Goal: Task Accomplishment & Management: Manage account settings

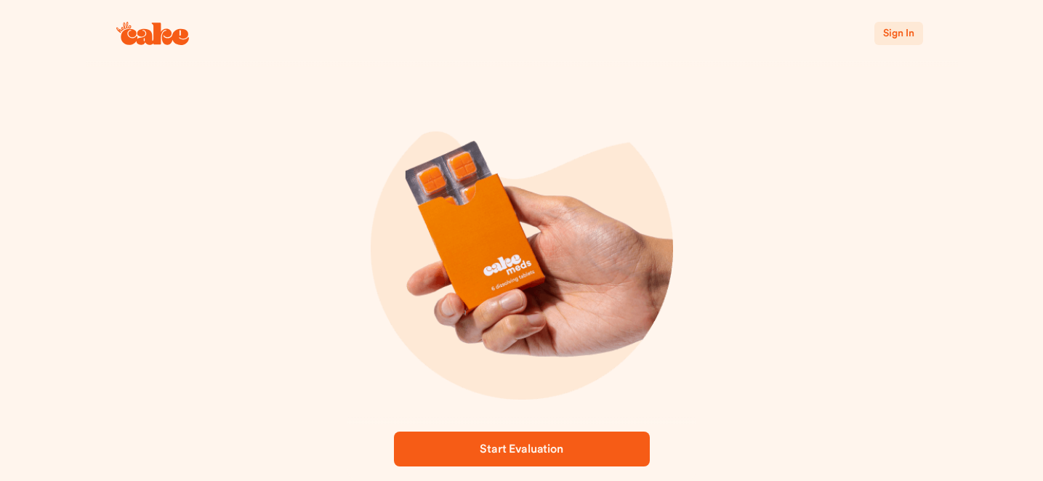
click at [901, 37] on span "Sign In" at bounding box center [898, 33] width 31 height 10
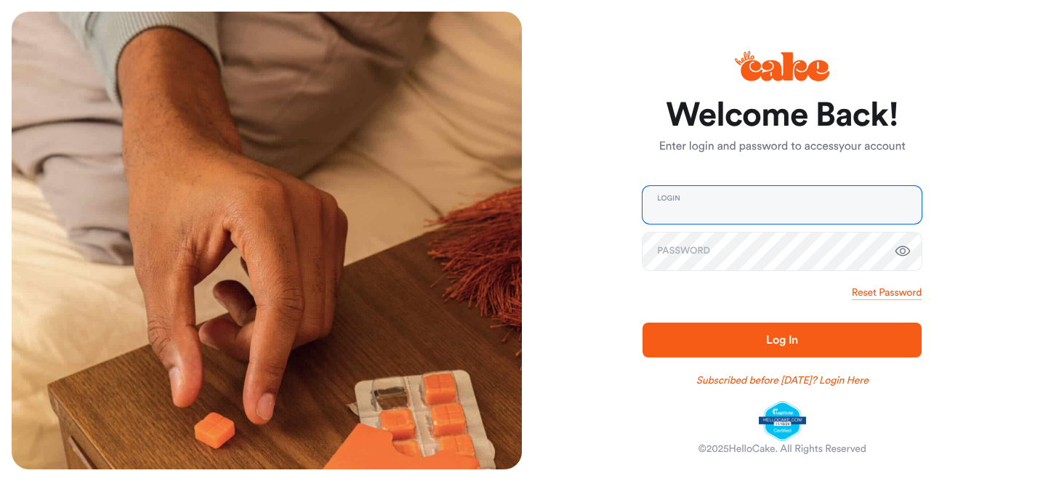
click at [697, 203] on input "email" at bounding box center [782, 205] width 279 height 38
type input "**********"
click at [779, 340] on span "Log In" at bounding box center [782, 340] width 32 height 12
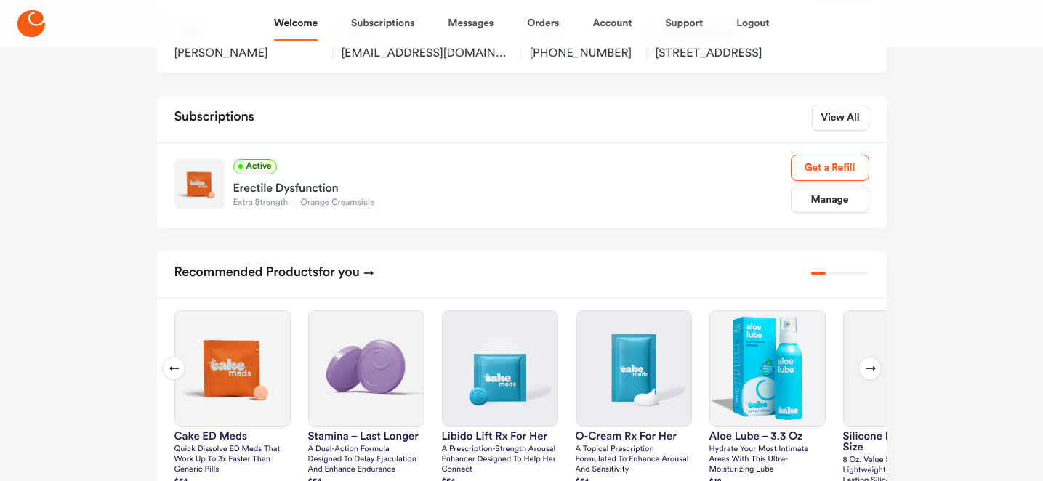
scroll to position [169, 0]
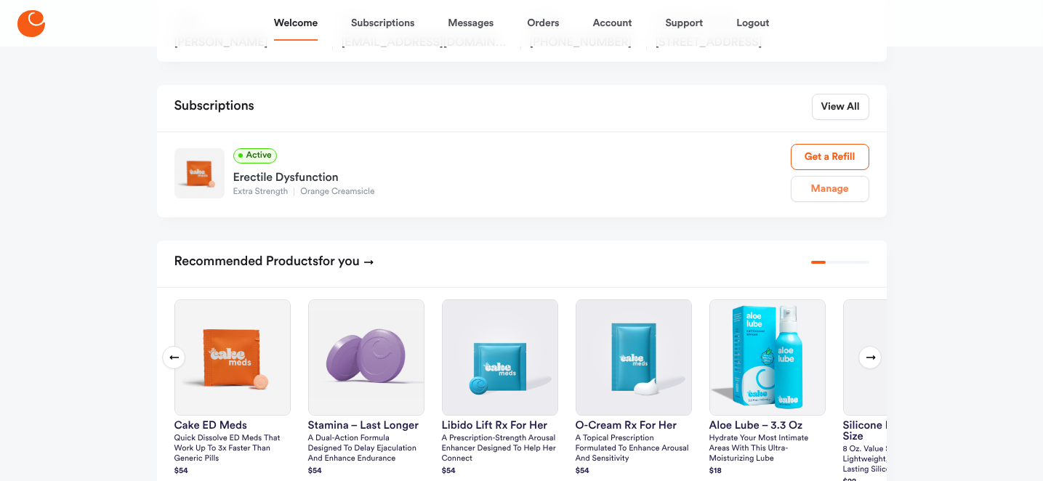
click at [846, 202] on link "Manage" at bounding box center [830, 189] width 79 height 26
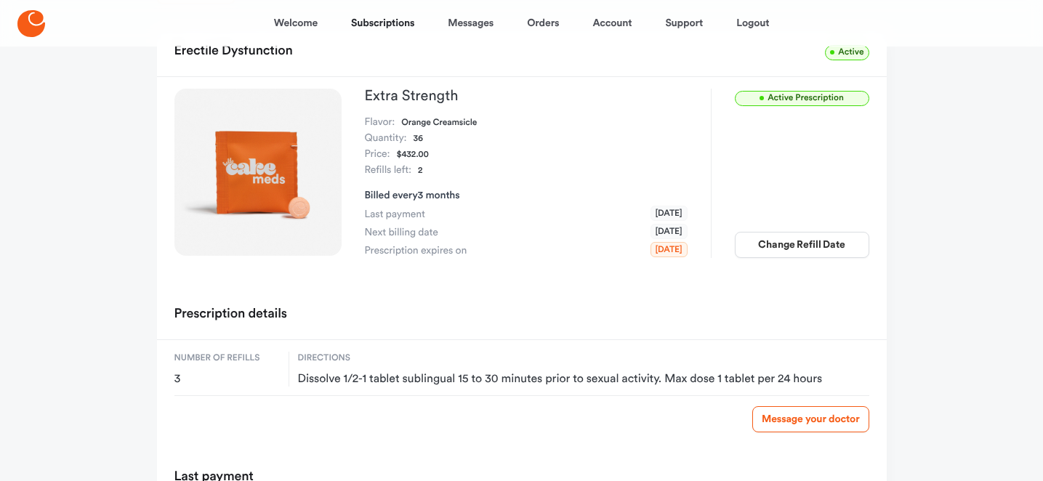
scroll to position [97, 0]
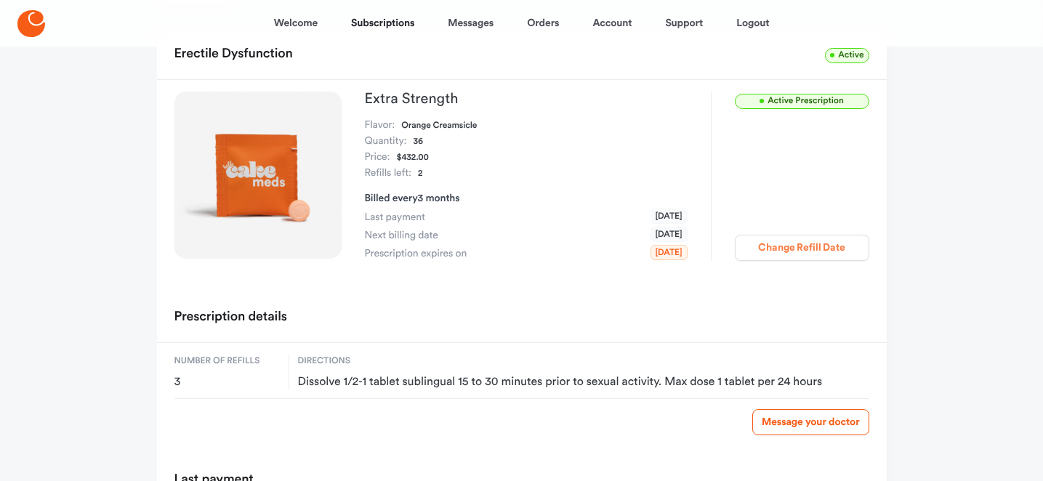
click at [782, 243] on button "Change Refill Date" at bounding box center [802, 248] width 135 height 26
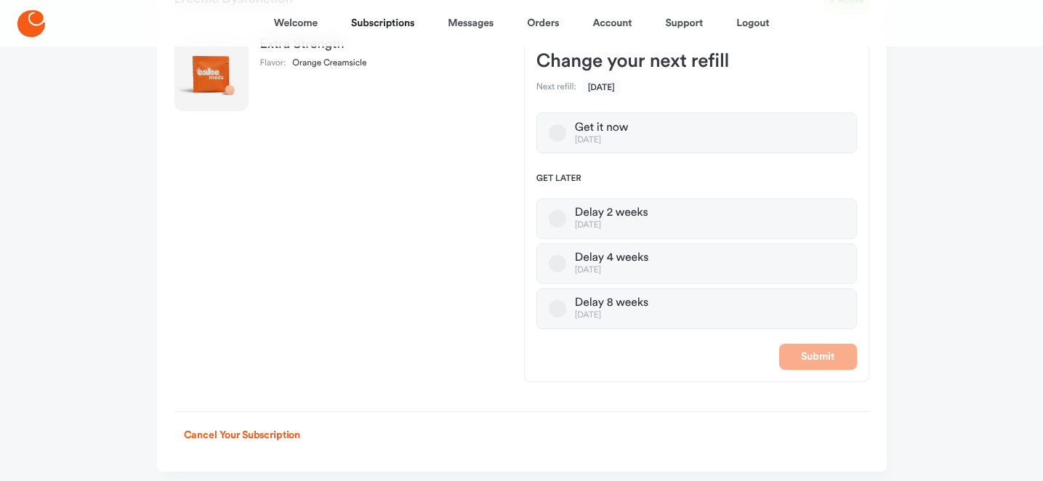
scroll to position [148, 0]
click at [555, 308] on button "Delay 8 weeks Dec 23, 2025" at bounding box center [557, 307] width 17 height 17
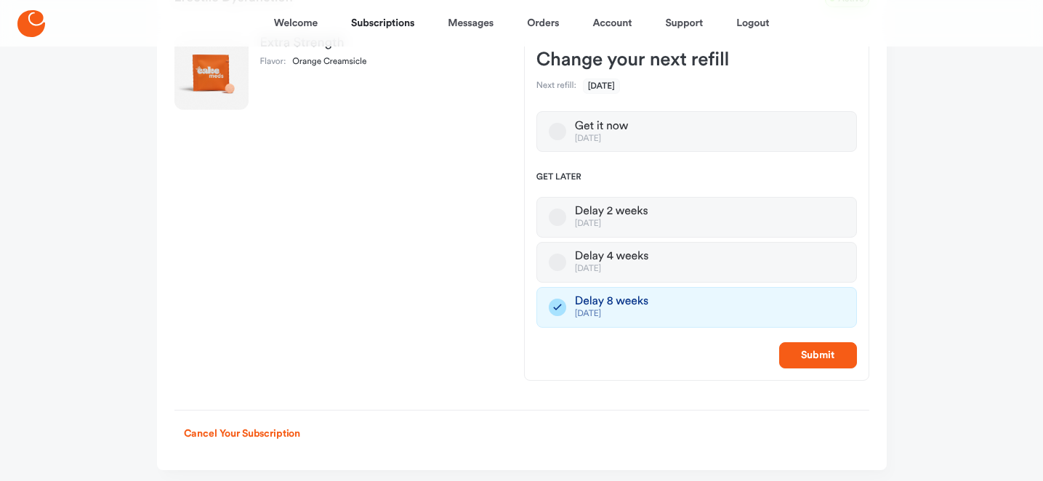
scroll to position [196, 0]
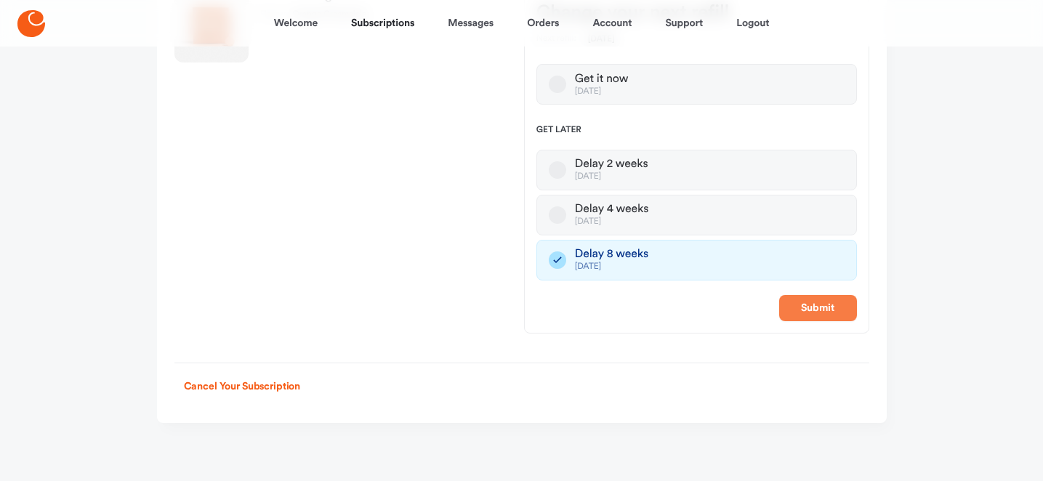
click at [830, 315] on button "Submit" at bounding box center [818, 308] width 78 height 26
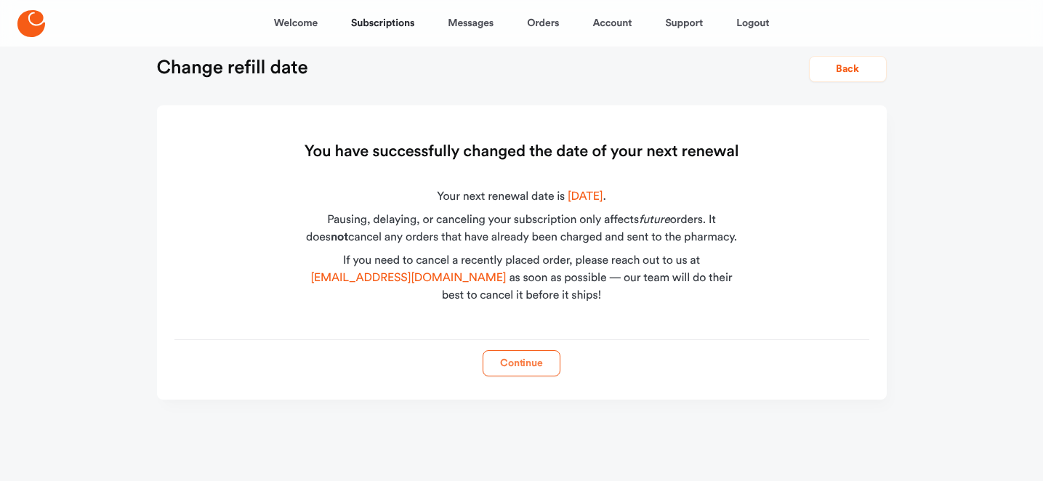
click at [529, 361] on button "Continue" at bounding box center [522, 363] width 78 height 26
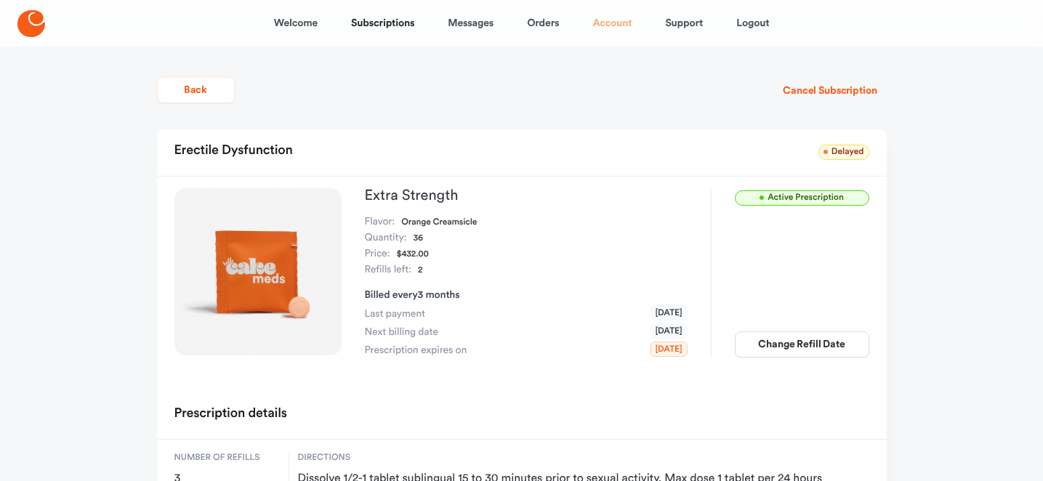
click at [604, 24] on link "Account" at bounding box center [612, 23] width 39 height 35
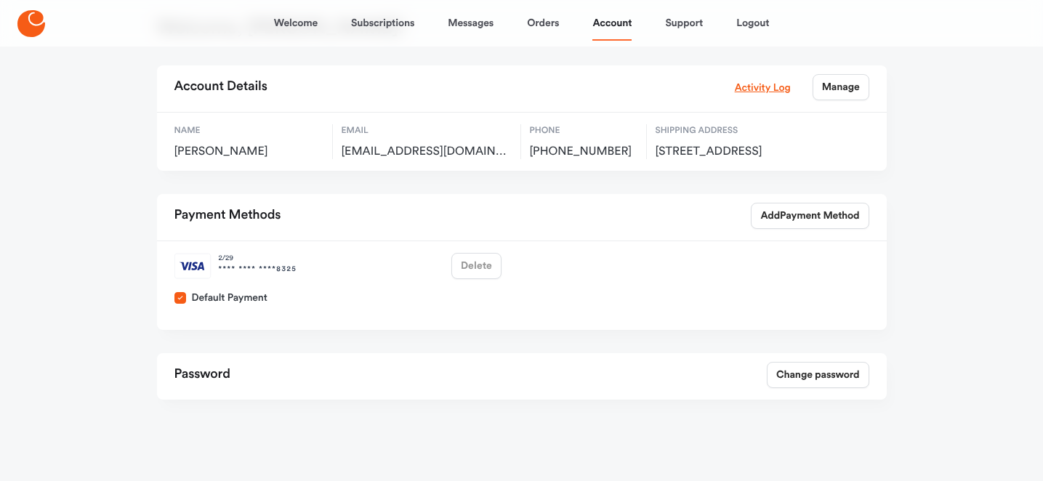
scroll to position [74, 0]
click at [462, 270] on div "2 / 29 **** **** **** 8325 Delete" at bounding box center [338, 266] width 339 height 38
click at [784, 211] on span "Payment Method" at bounding box center [819, 216] width 79 height 15
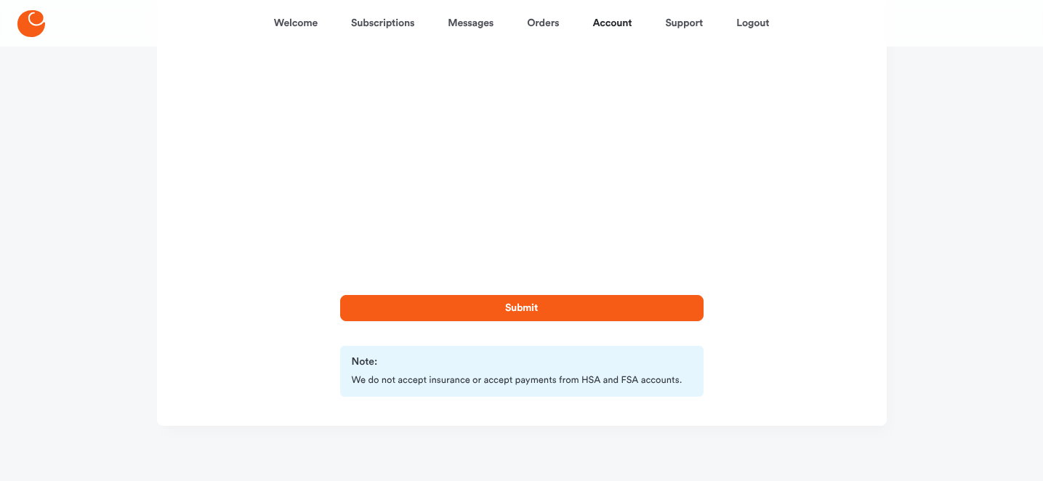
scroll to position [183, 0]
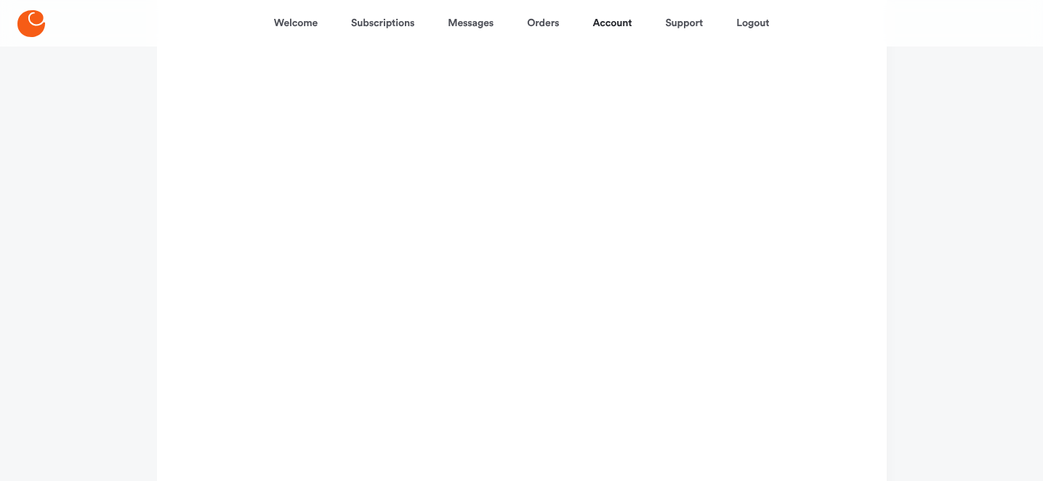
click at [780, 254] on div "Submit Note: We do not accept insurance or accept payments from HSA and FSA acc…" at bounding box center [522, 289] width 730 height 694
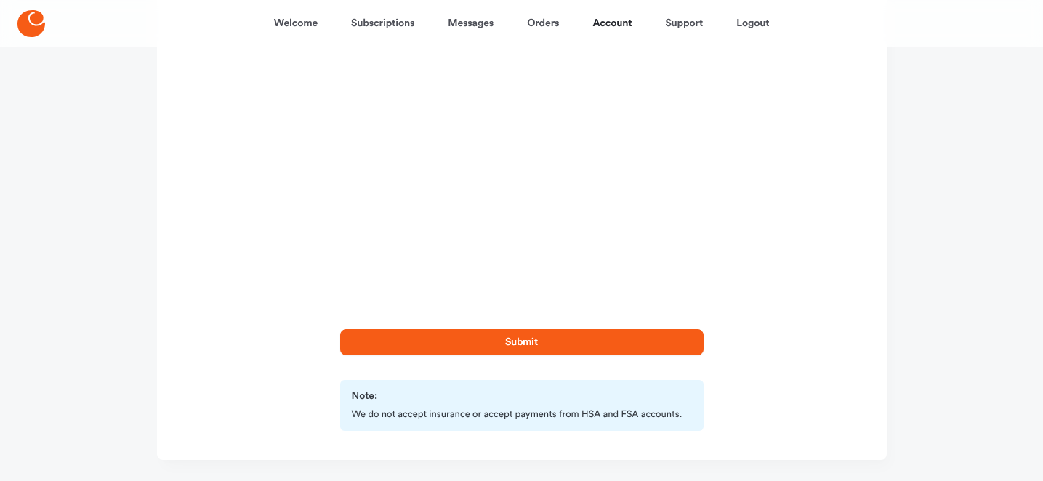
scroll to position [364, 0]
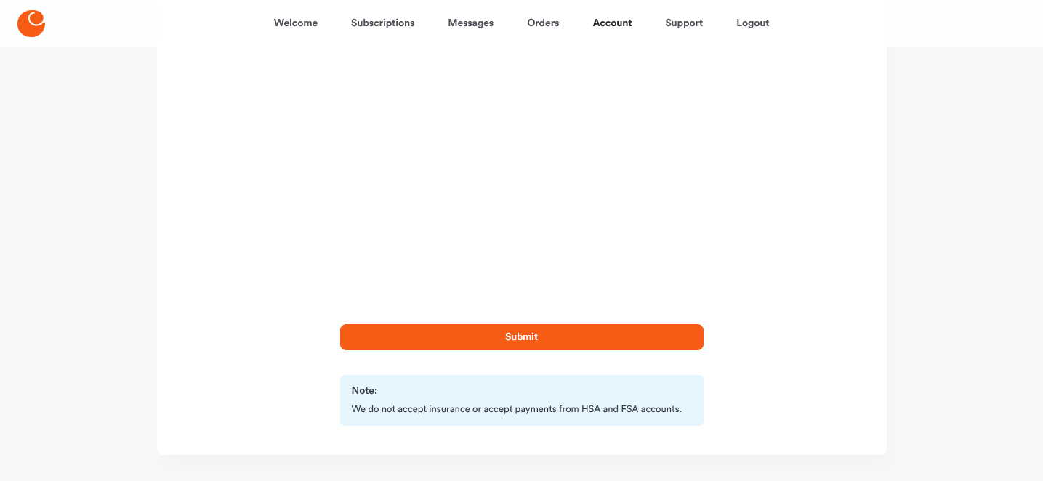
click at [805, 231] on div "Submit Note: We do not accept insurance or accept payments from HSA and FSA acc…" at bounding box center [522, 108] width 730 height 694
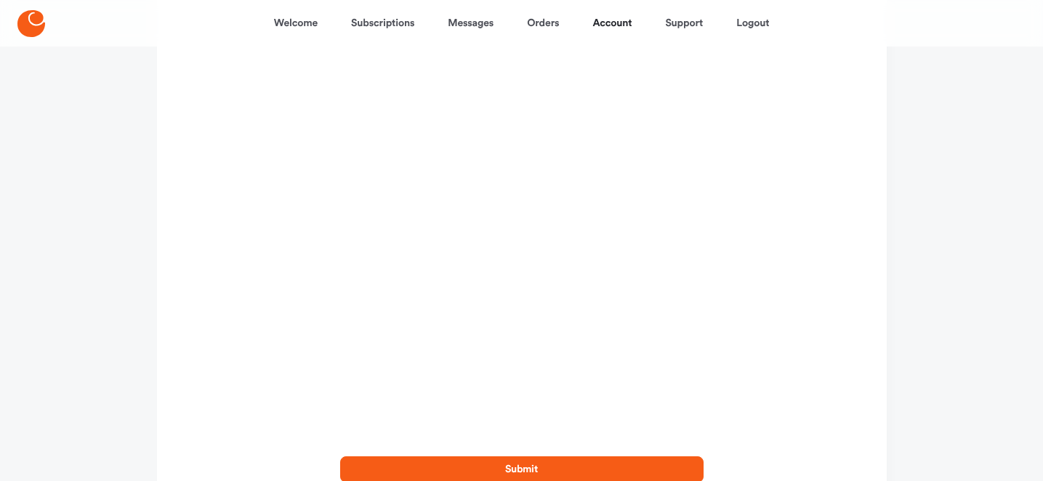
scroll to position [420, 0]
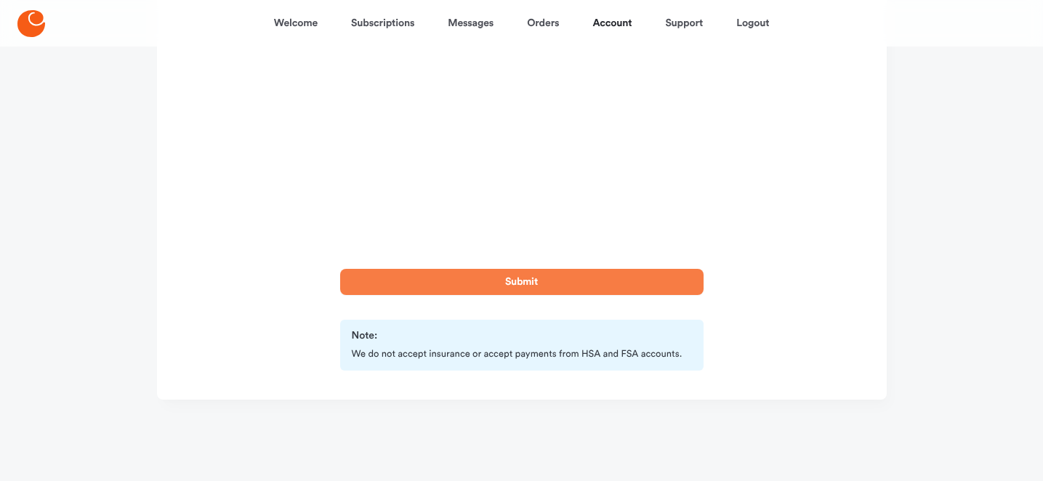
click at [538, 278] on button "Submit" at bounding box center [522, 282] width 364 height 26
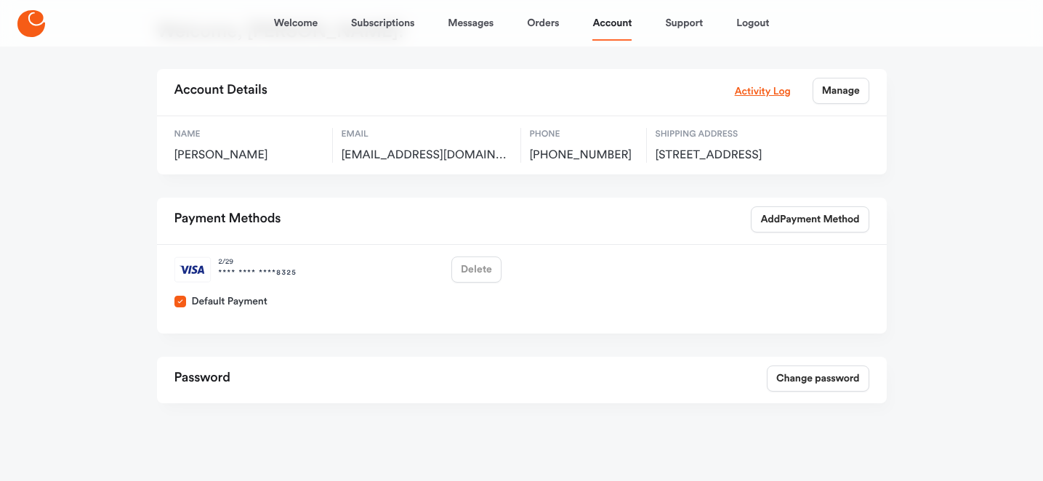
scroll to position [74, 0]
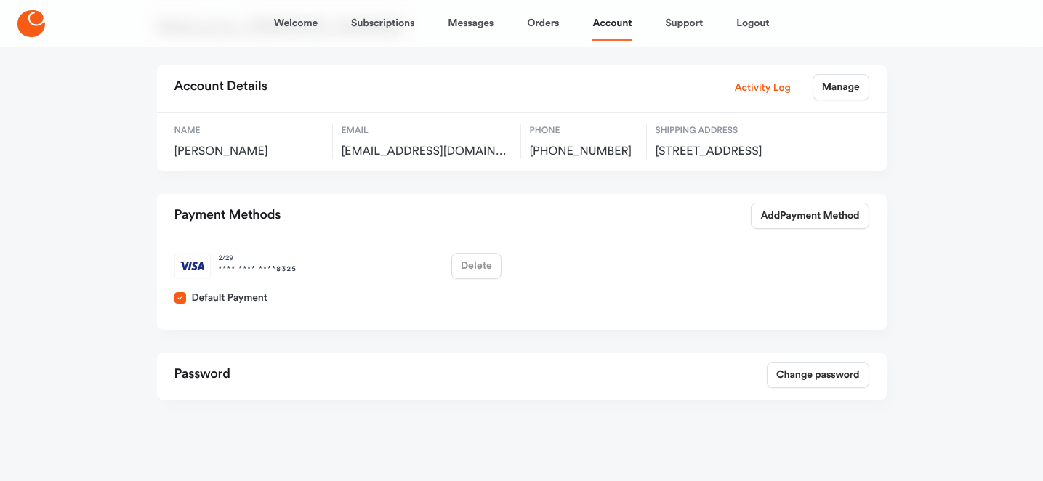
click at [475, 260] on div "2 / 29 **** **** **** 8325 Delete" at bounding box center [338, 266] width 339 height 38
click at [803, 217] on span "Payment Method" at bounding box center [819, 216] width 79 height 15
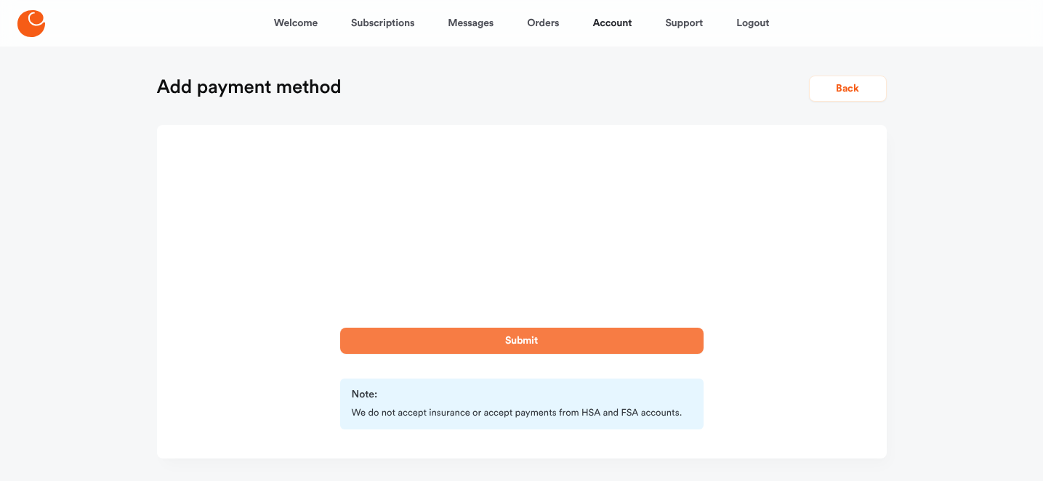
click at [501, 342] on button "Submit" at bounding box center [522, 341] width 364 height 26
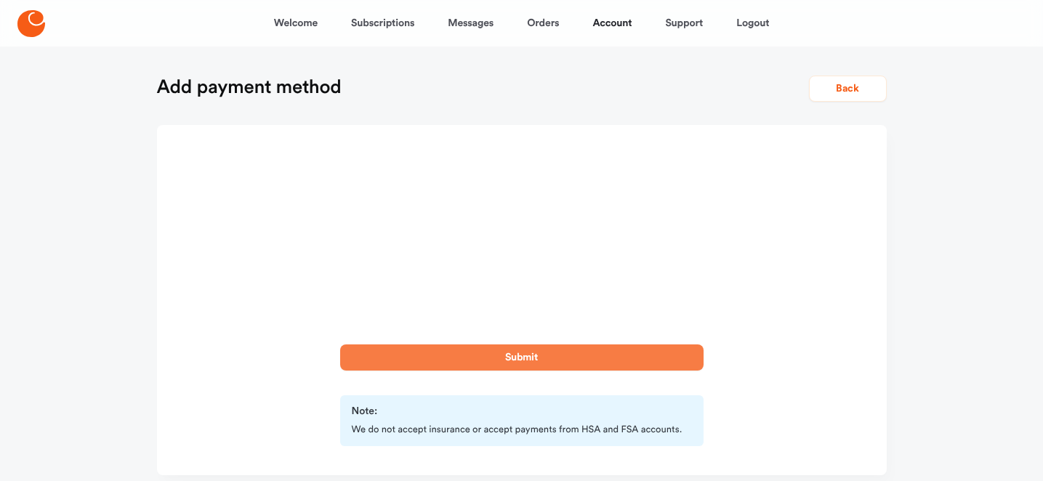
click at [527, 353] on button "Submit" at bounding box center [522, 358] width 364 height 26
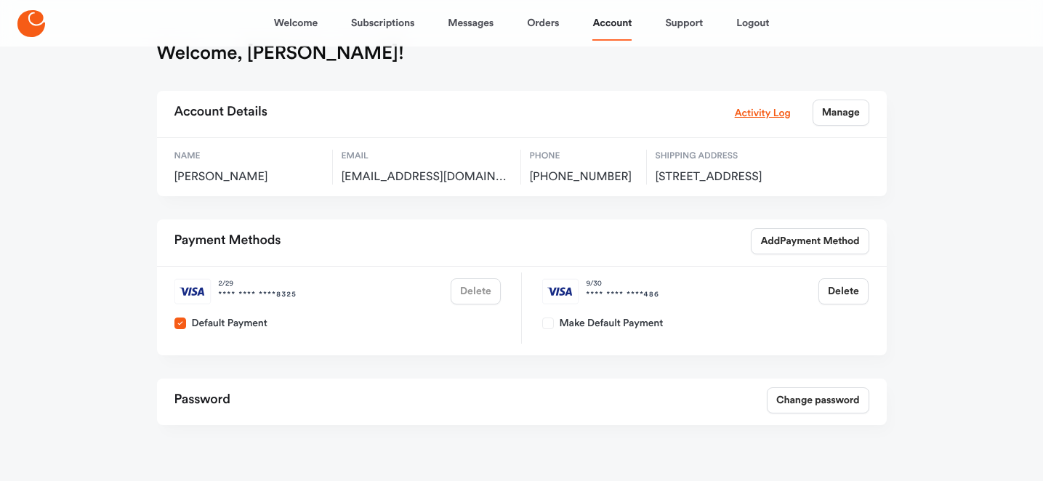
scroll to position [35, 0]
click at [477, 309] on div "2 / 29 **** **** **** 8325 Delete" at bounding box center [338, 291] width 338 height 38
click at [544, 329] on button "Make Default Payment" at bounding box center [548, 323] width 12 height 12
click at [474, 304] on button "Delete" at bounding box center [475, 291] width 49 height 26
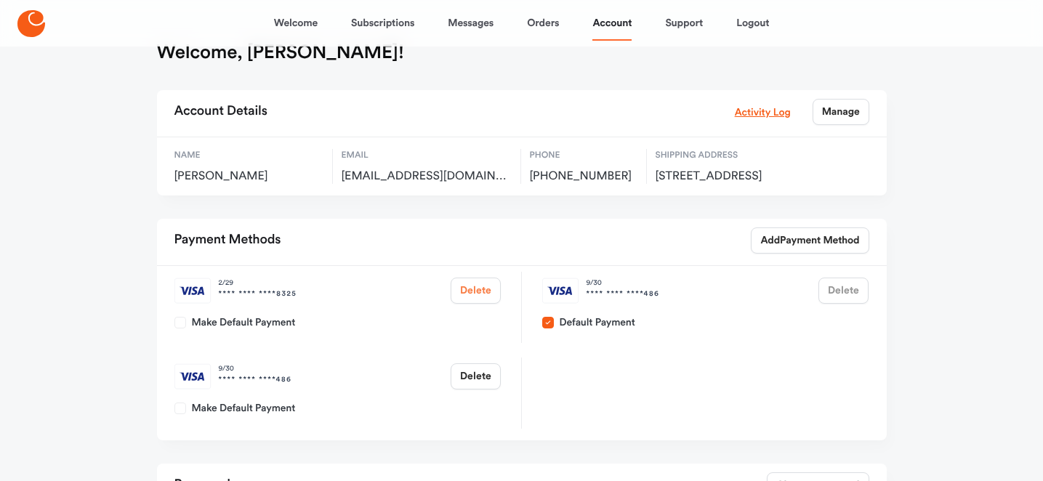
click at [481, 304] on button "Delete" at bounding box center [475, 291] width 49 height 26
